Goal: Transaction & Acquisition: Subscribe to service/newsletter

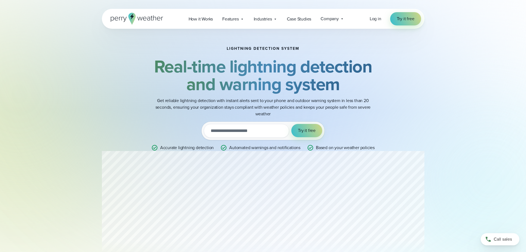
click at [141, 19] on icon at bounding box center [137, 19] width 52 height 12
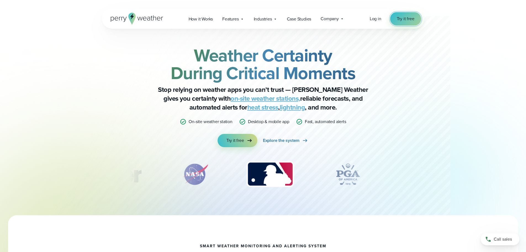
click at [408, 15] on link "Try it free" at bounding box center [405, 18] width 31 height 13
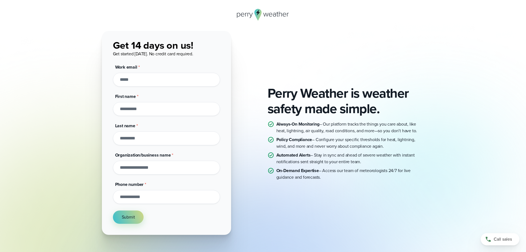
scroll to position [54, 0]
